Goal: Transaction & Acquisition: Subscribe to service/newsletter

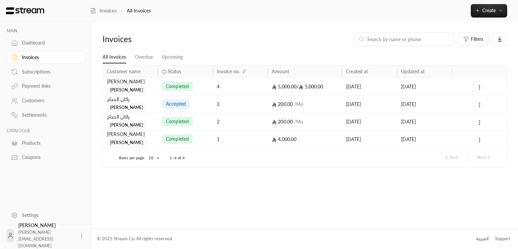
click at [150, 86] on div "Rashad ali Mohammed" at bounding box center [130, 86] width 47 height 16
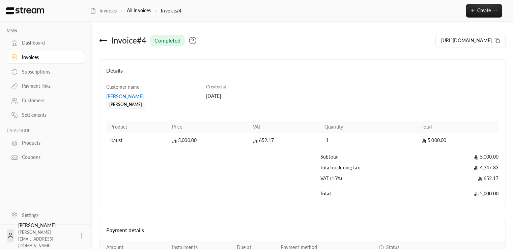
click at [135, 142] on td "Kaust" at bounding box center [137, 140] width 62 height 15
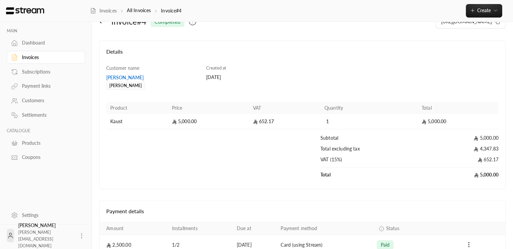
scroll to position [9, 0]
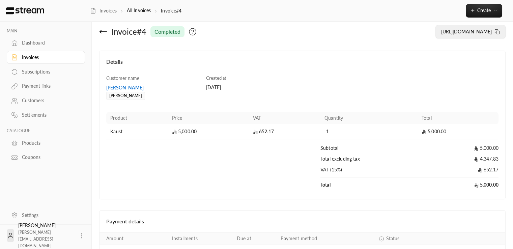
click at [449, 30] on span "https://streampay.sa/ss/5a2oe" at bounding box center [466, 32] width 51 height 6
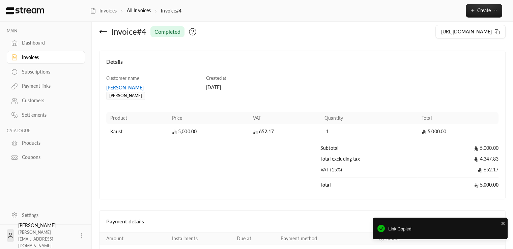
click at [97, 32] on div "Invoice # 4 completed" at bounding box center [199, 32] width 206 height 16
click at [105, 32] on icon at bounding box center [103, 32] width 7 height 0
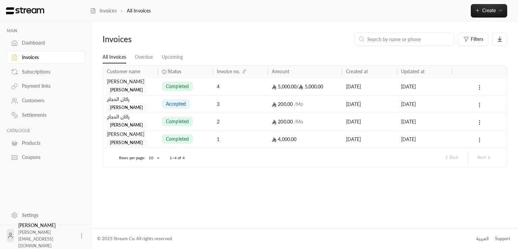
click at [475, 3] on div "Invoices All Invoices Create" at bounding box center [304, 11] width 428 height 22
click at [475, 6] on button "Create" at bounding box center [489, 10] width 36 height 13
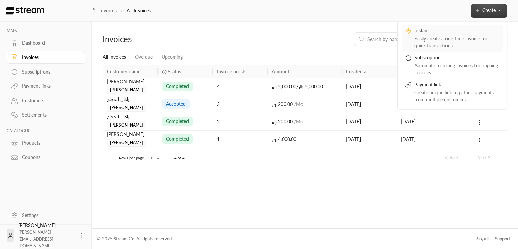
click at [441, 43] on div "Easily create a one-time invoice for quick transactions." at bounding box center [457, 41] width 85 height 13
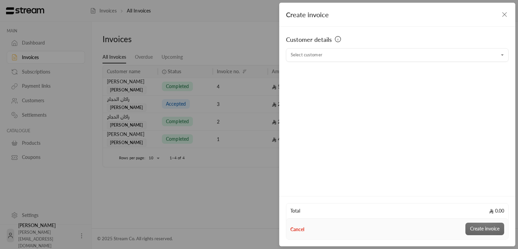
click at [503, 15] on icon "button" at bounding box center [505, 14] width 8 height 8
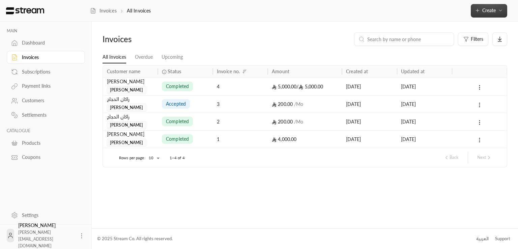
click at [491, 8] on span "Create" at bounding box center [488, 10] width 13 height 6
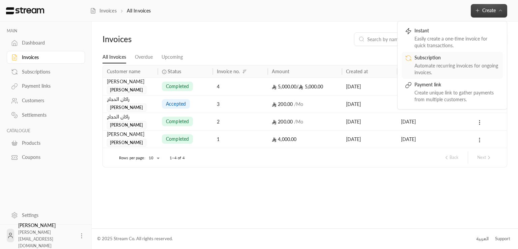
click at [424, 61] on div "Subscription" at bounding box center [457, 58] width 85 height 8
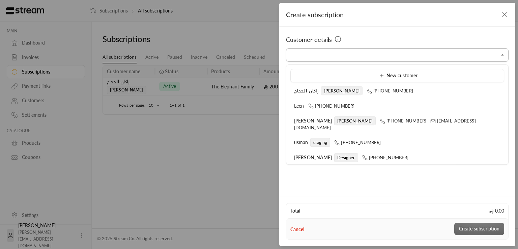
click at [394, 59] on input "Select customer" at bounding box center [397, 55] width 223 height 12
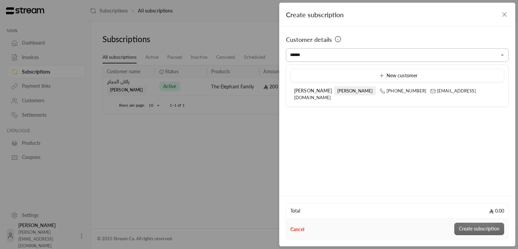
click at [312, 53] on input "******" at bounding box center [397, 55] width 223 height 12
click at [313, 52] on input "******" at bounding box center [397, 55] width 223 height 12
click at [306, 93] on span "[PERSON_NAME]" at bounding box center [313, 91] width 38 height 6
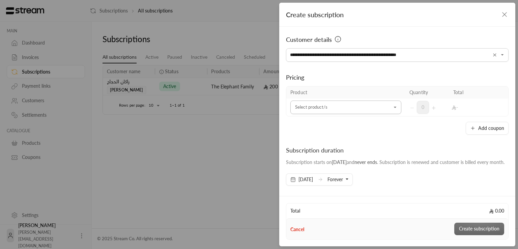
type input "**********"
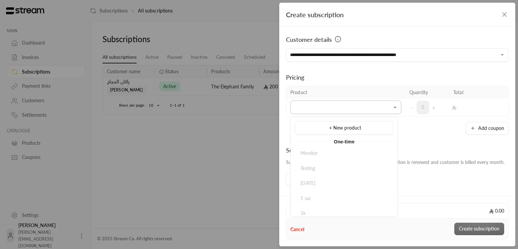
click at [326, 105] on input "Select customer" at bounding box center [345, 108] width 111 height 12
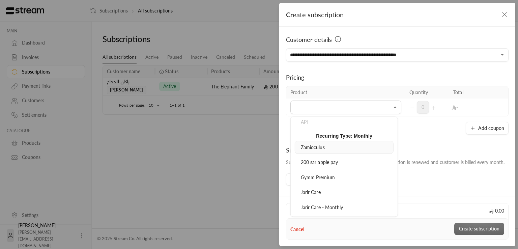
click at [333, 144] on div "Zamioculus" at bounding box center [344, 147] width 91 height 7
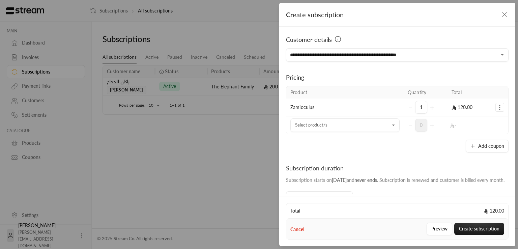
click at [325, 109] on td "Zamioculus" at bounding box center [344, 108] width 117 height 18
click at [408, 108] on div "1" at bounding box center [426, 107] width 36 height 13
click at [497, 108] on icon "Selected Products" at bounding box center [500, 107] width 7 height 7
click at [462, 137] on span "Remove product" at bounding box center [477, 135] width 32 height 5
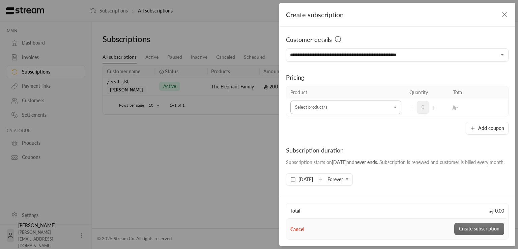
click at [310, 108] on input "Select customer" at bounding box center [345, 108] width 111 height 12
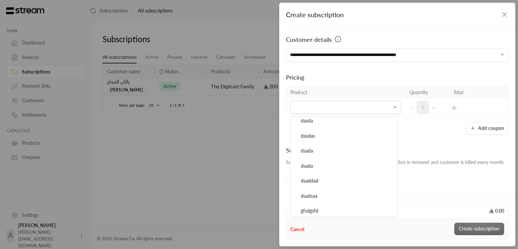
scroll to position [1162, 0]
click at [340, 172] on li "dsadsaa" at bounding box center [344, 178] width 99 height 13
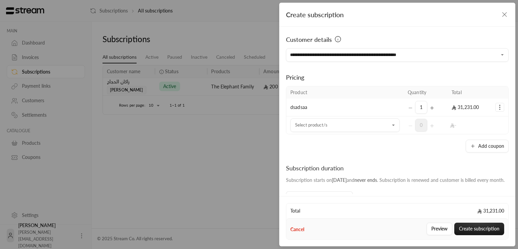
click at [497, 107] on icon "Selected Products" at bounding box center [500, 107] width 7 height 7
click at [458, 137] on link "Remove product" at bounding box center [479, 136] width 42 height 12
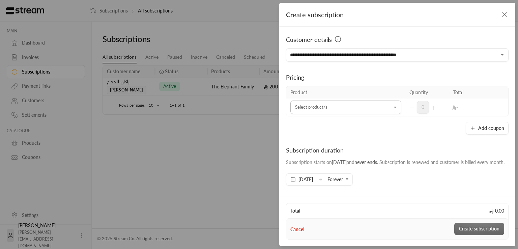
click at [393, 111] on div "Selected Products" at bounding box center [394, 107] width 7 height 8
click at [392, 108] on icon "Open" at bounding box center [395, 107] width 7 height 7
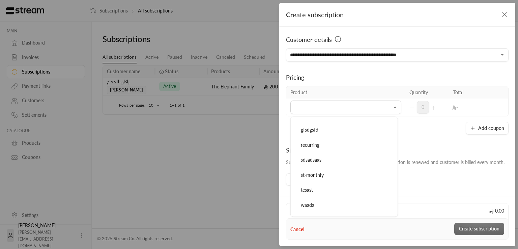
scroll to position [1221, 0]
click at [341, 177] on div "st-monthly" at bounding box center [344, 180] width 91 height 7
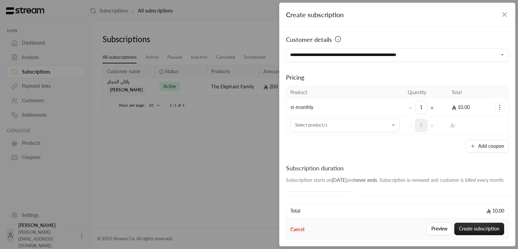
click at [497, 108] on icon "Selected Products" at bounding box center [500, 107] width 7 height 7
click at [461, 135] on span "Remove product" at bounding box center [477, 135] width 32 height 5
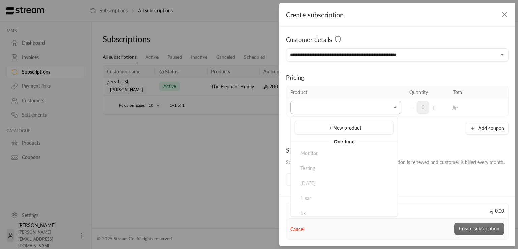
click at [387, 110] on input "Select customer" at bounding box center [345, 108] width 111 height 12
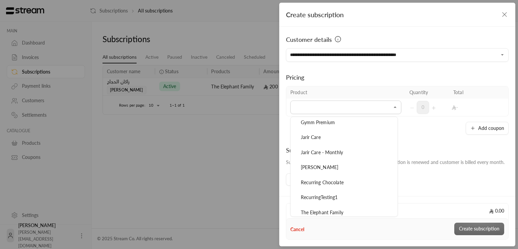
scroll to position [1050, 0]
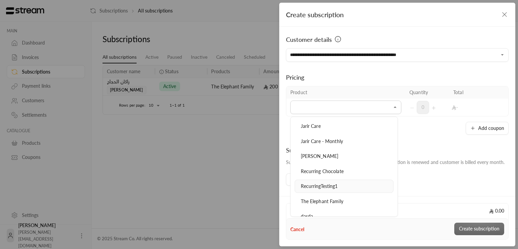
click at [366, 183] on div "RecurringTesting1" at bounding box center [344, 186] width 91 height 7
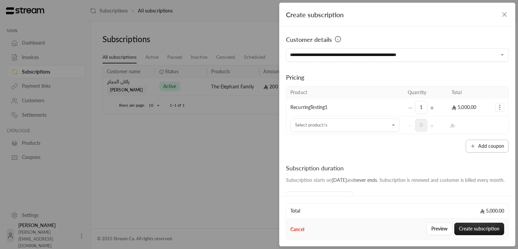
click at [475, 146] on button "Add coupon" at bounding box center [487, 146] width 43 height 13
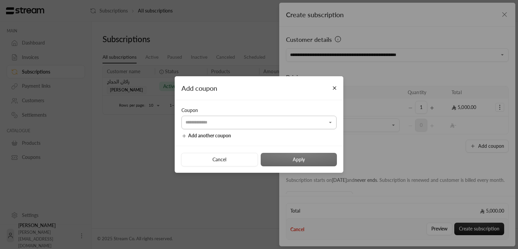
click at [290, 128] on input "Select customer" at bounding box center [259, 123] width 155 height 12
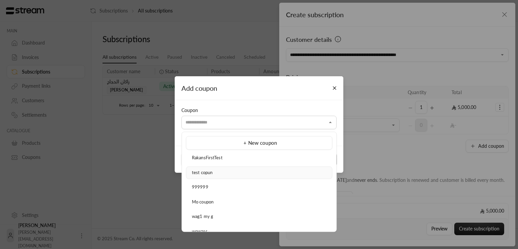
click at [228, 172] on div "test copun" at bounding box center [259, 172] width 139 height 7
type input "**********"
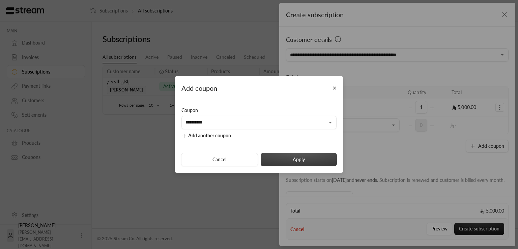
click at [273, 160] on button "Apply" at bounding box center [299, 159] width 76 height 13
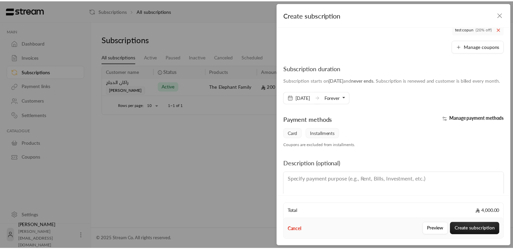
scroll to position [138, 0]
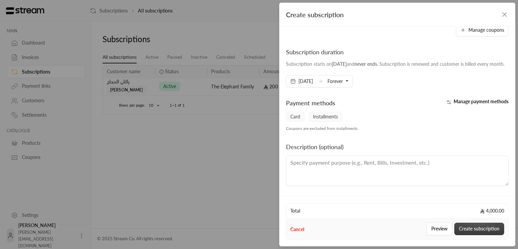
click at [466, 229] on button "Create subscription" at bounding box center [479, 229] width 50 height 12
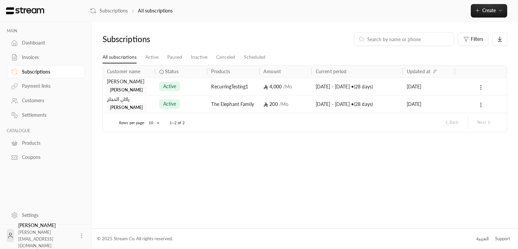
click at [149, 91] on div "Rashad ali Mohammed" at bounding box center [129, 86] width 44 height 16
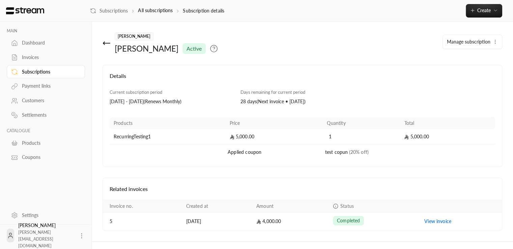
scroll to position [12, 0]
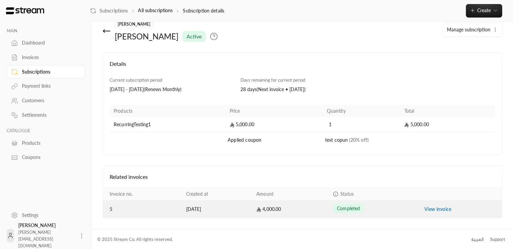
click at [433, 211] on link "View invoice" at bounding box center [437, 209] width 27 height 6
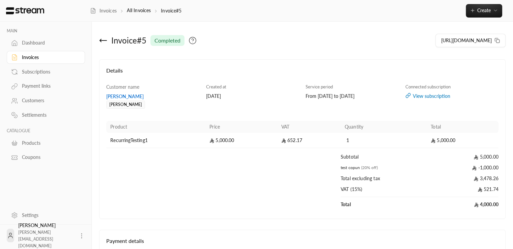
scroll to position [12, 0]
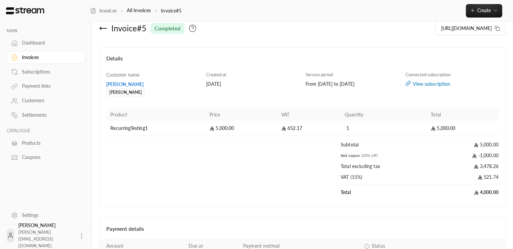
click at [44, 75] on div "Subscriptions" at bounding box center [49, 71] width 55 height 7
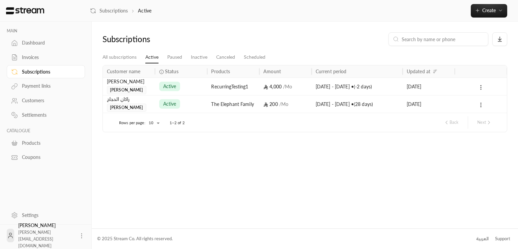
click at [198, 88] on div "active" at bounding box center [181, 86] width 44 height 17
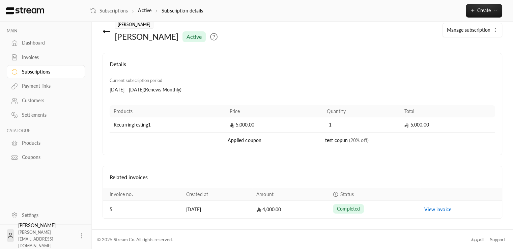
scroll to position [12, 0]
